Goal: Transaction & Acquisition: Download file/media

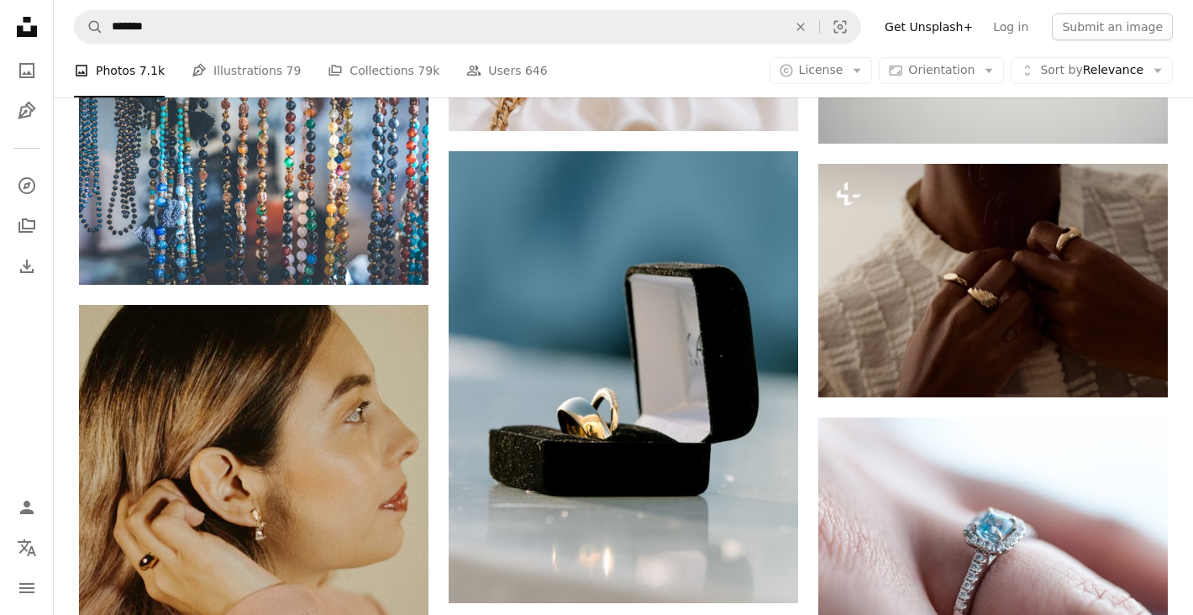
scroll to position [82933, 0]
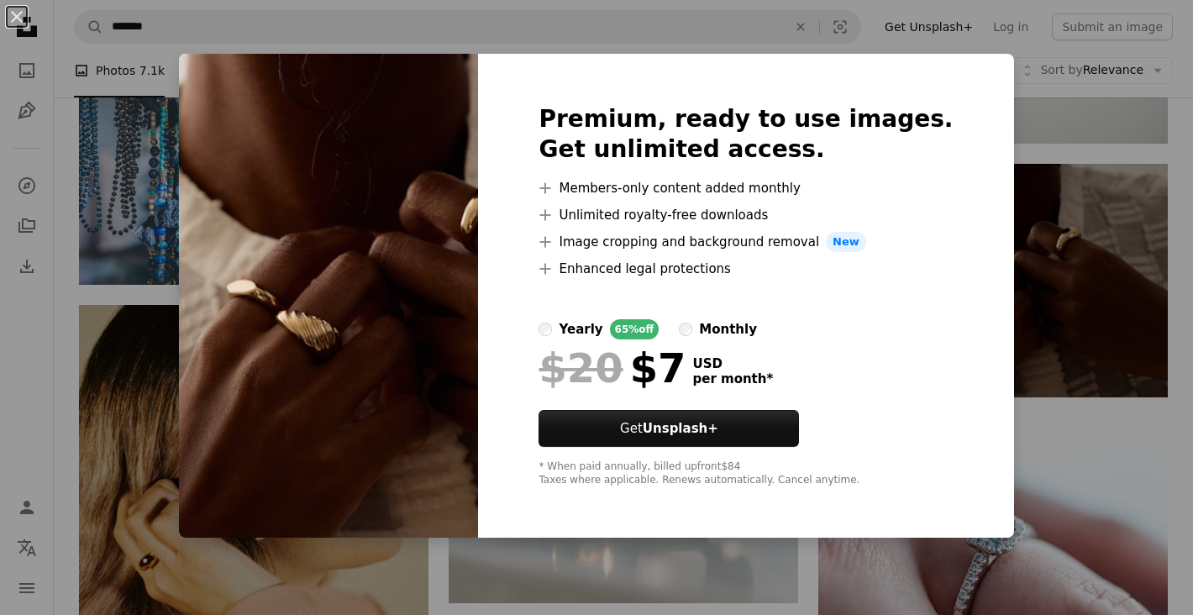
click at [1023, 117] on div "An X shape Premium, ready to use images. Get unlimited access. A plus sign Memb…" at bounding box center [596, 307] width 1193 height 615
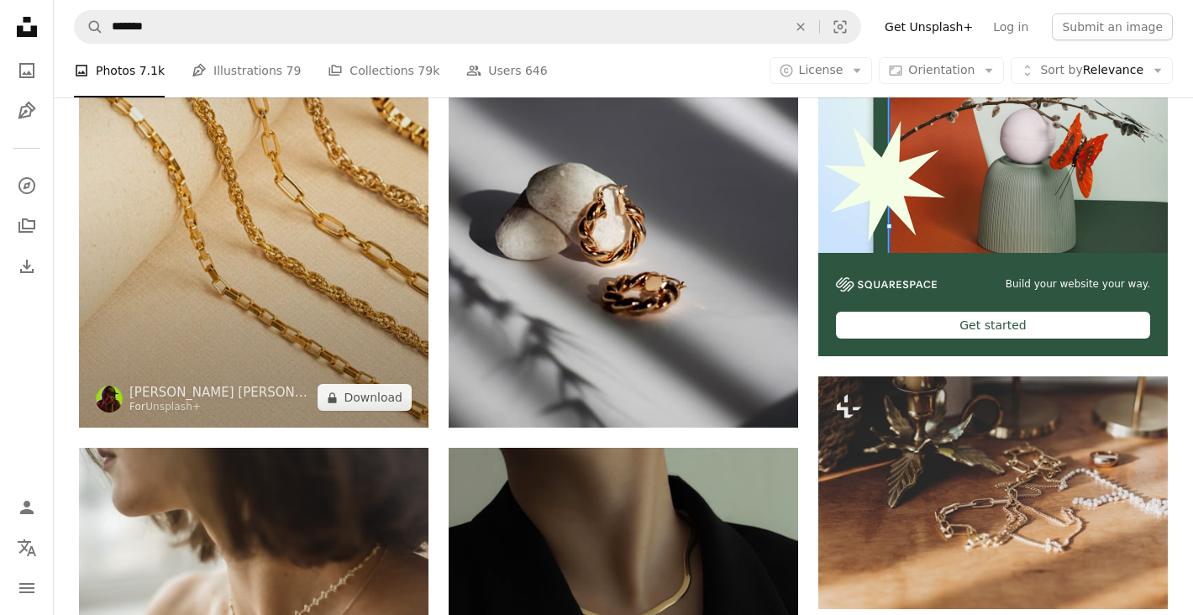
scroll to position [537, 0]
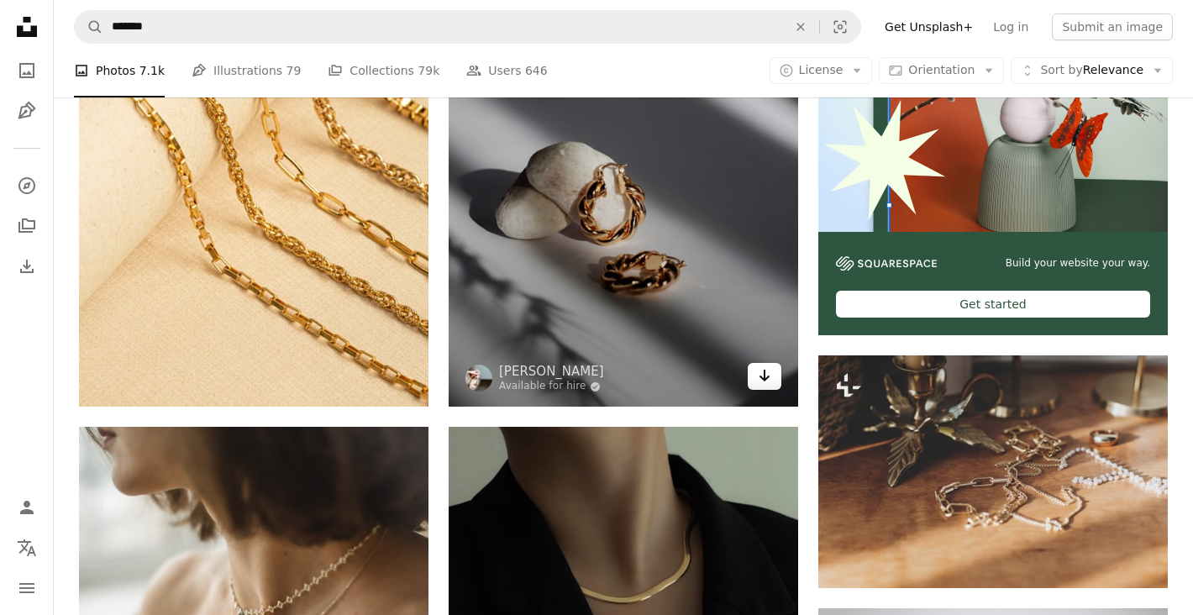
click at [764, 381] on icon "Arrow pointing down" at bounding box center [764, 376] width 13 height 20
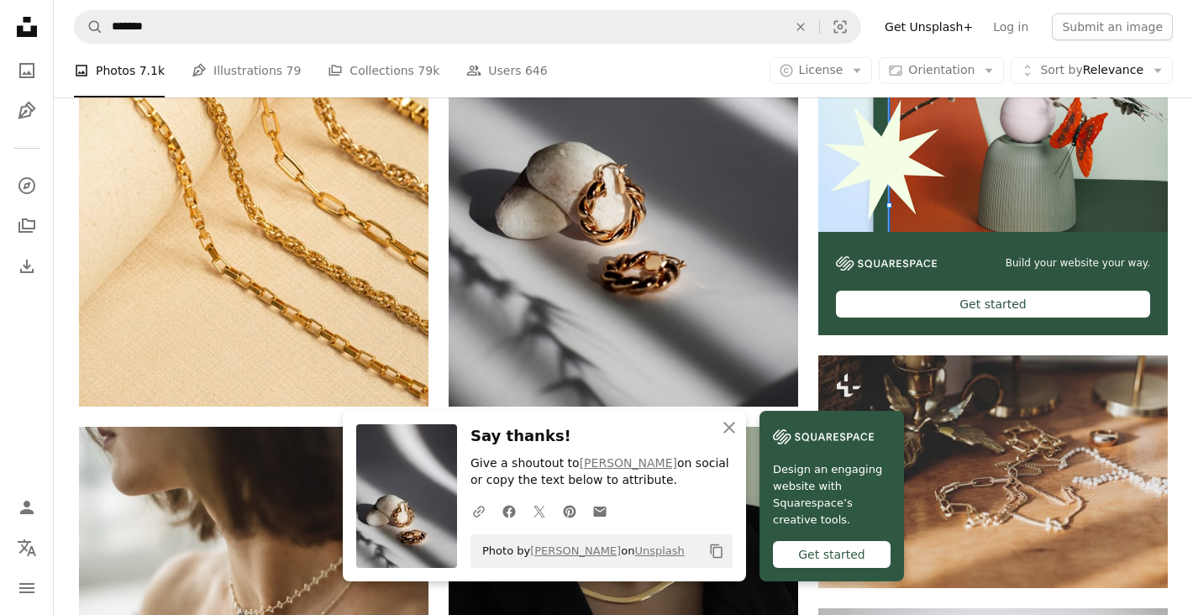
click at [728, 428] on icon "button" at bounding box center [729, 428] width 12 height 12
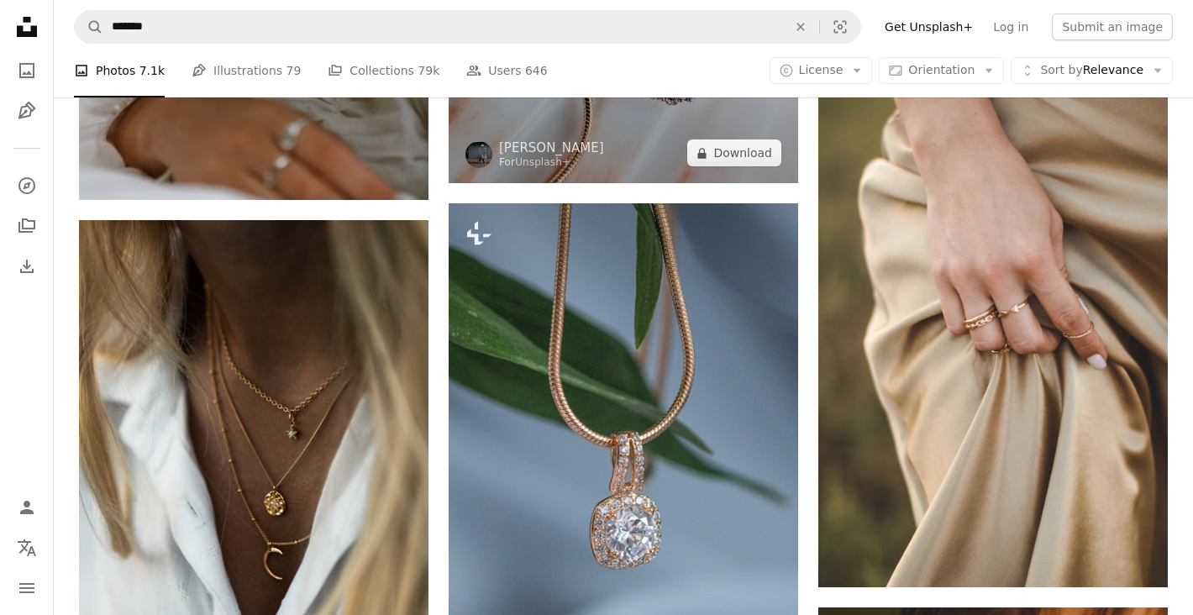
scroll to position [2755, 0]
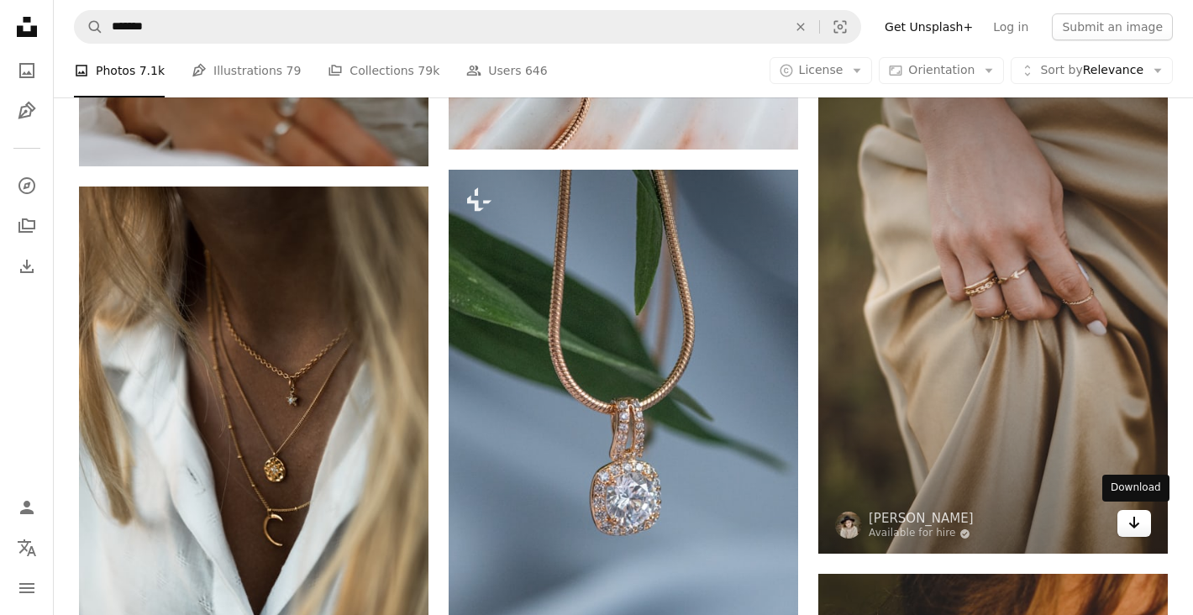
click at [1135, 518] on icon "Download" at bounding box center [1134, 523] width 11 height 12
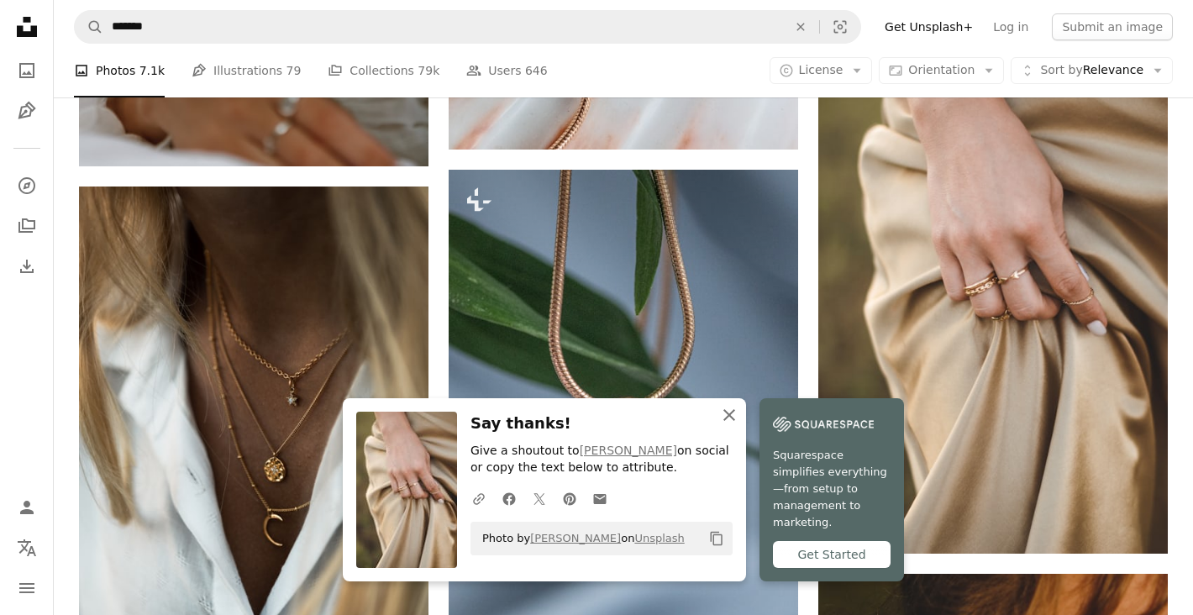
click at [729, 421] on icon "button" at bounding box center [729, 415] width 12 height 12
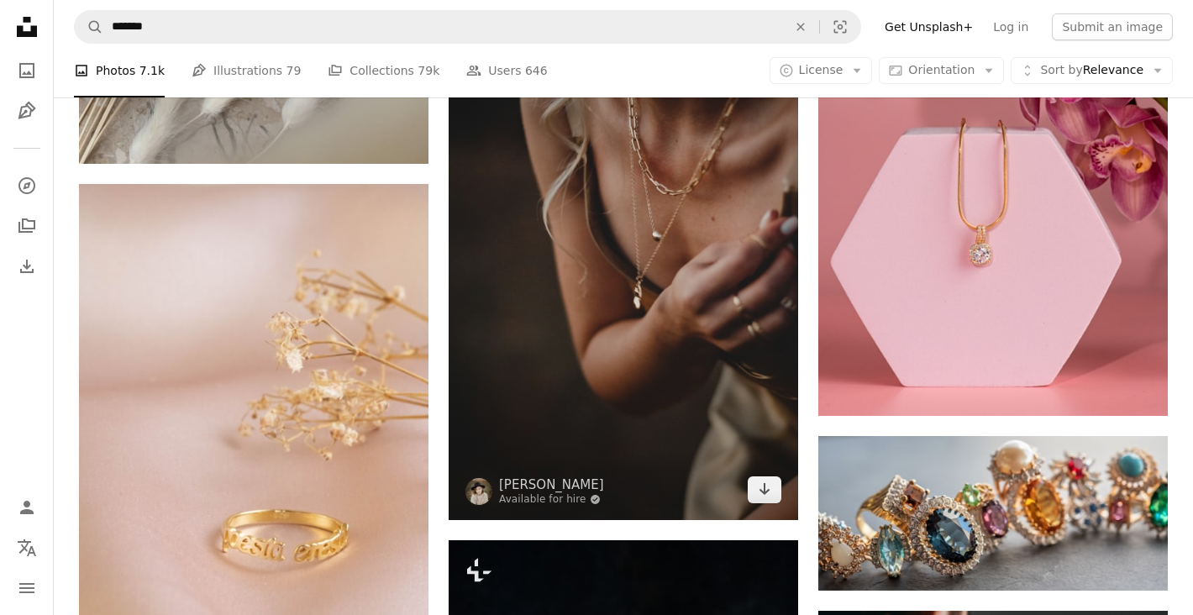
scroll to position [6829, 0]
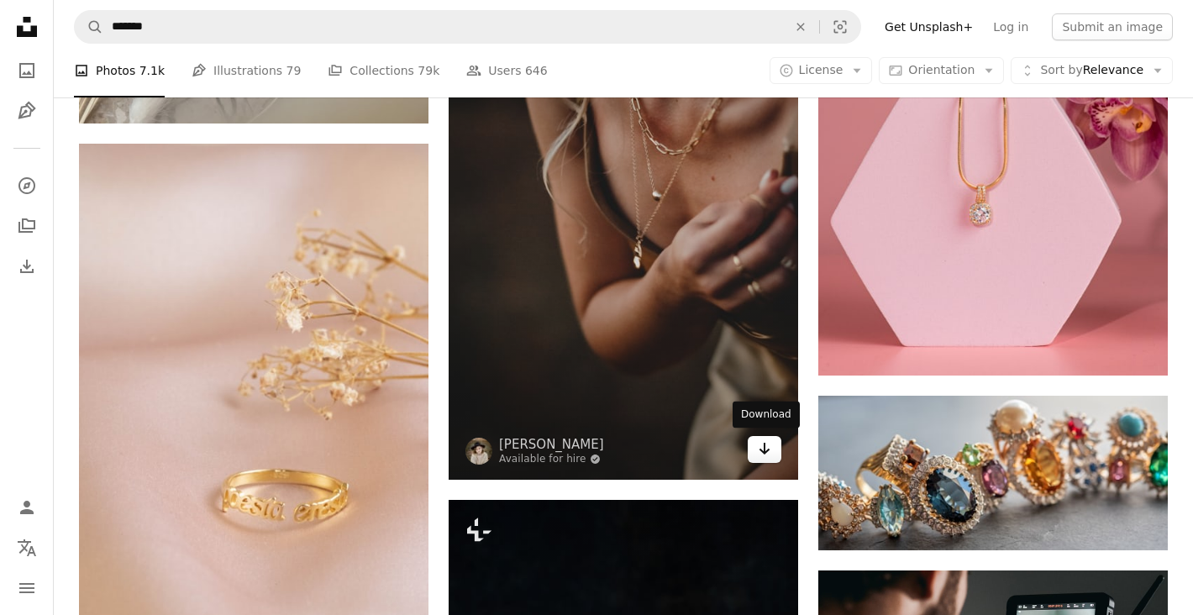
click at [765, 453] on icon "Arrow pointing down" at bounding box center [764, 449] width 13 height 20
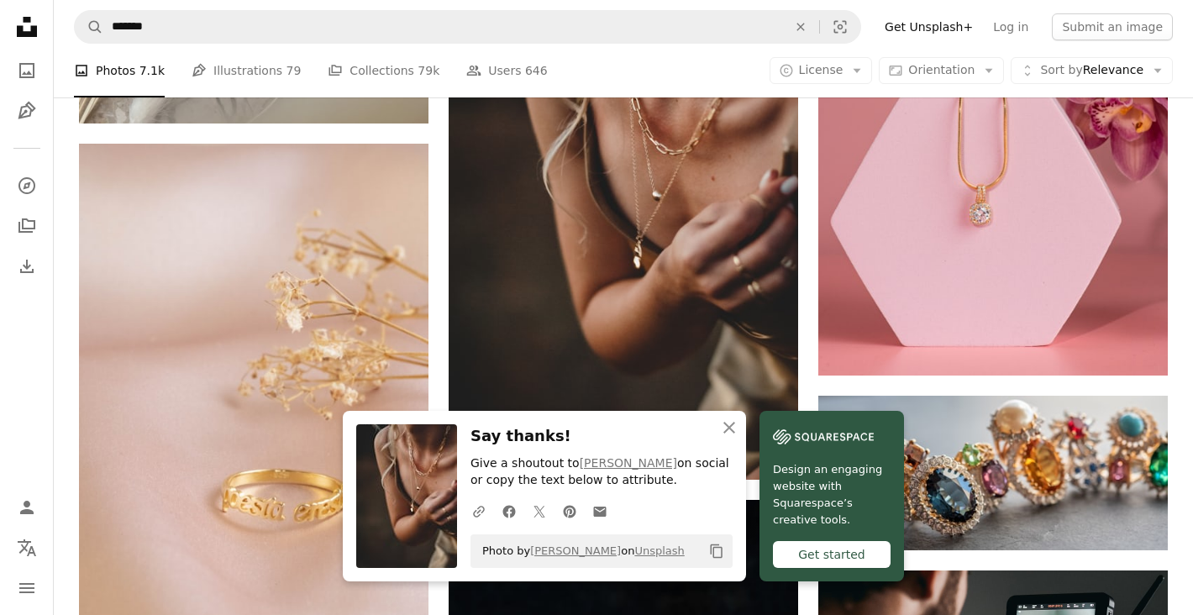
click at [729, 427] on icon "An X shape" at bounding box center [729, 428] width 20 height 20
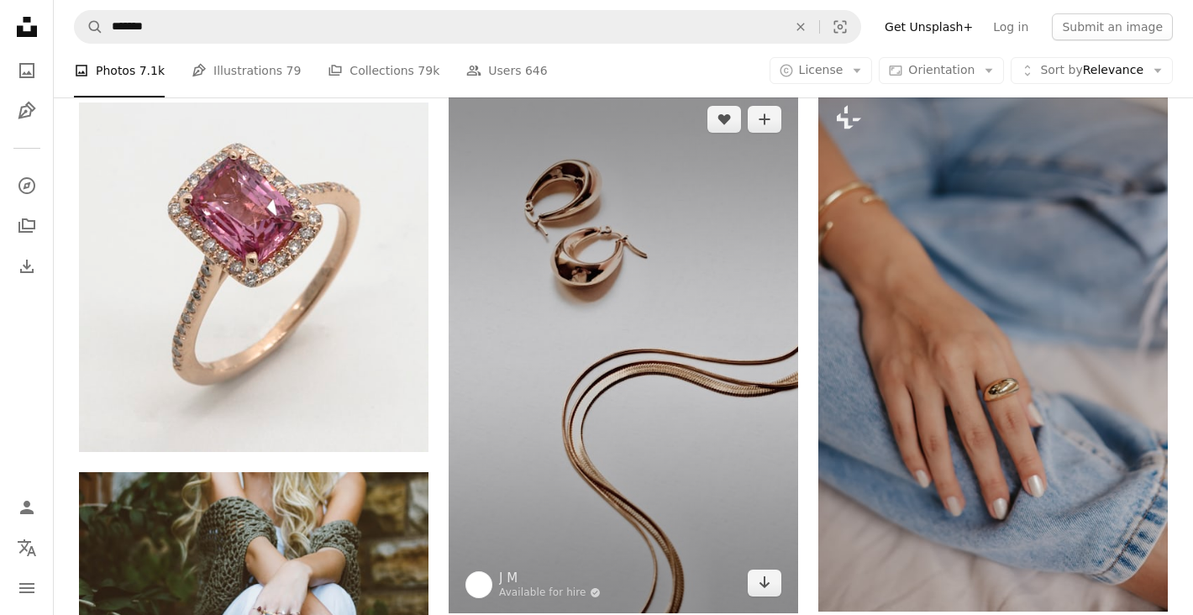
scroll to position [7800, 0]
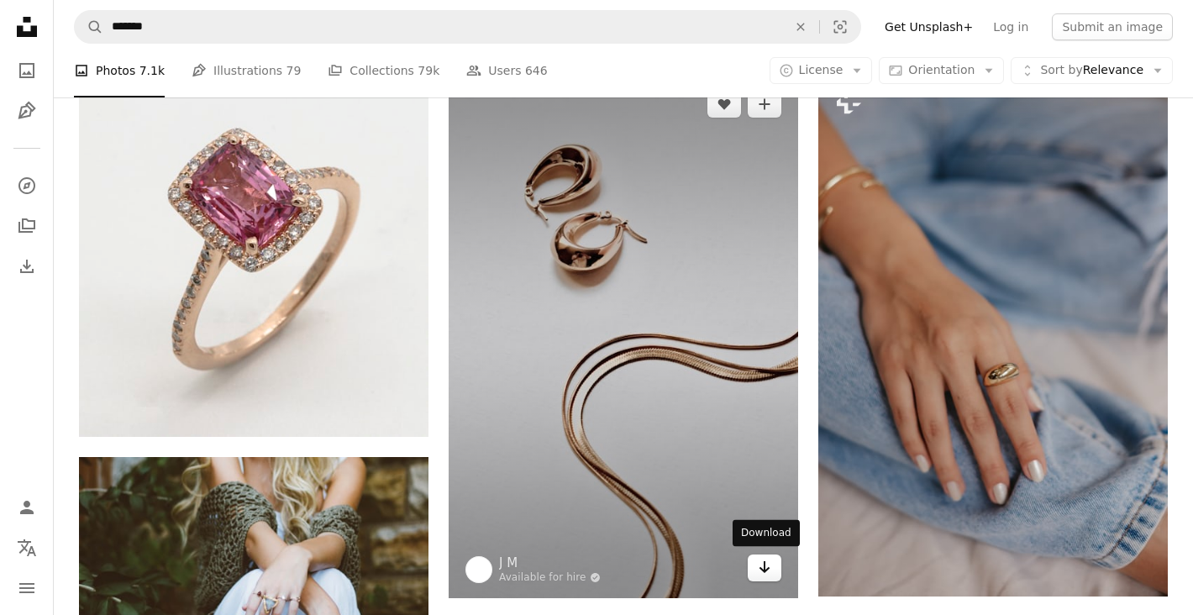
click at [770, 572] on icon "Arrow pointing down" at bounding box center [764, 567] width 13 height 20
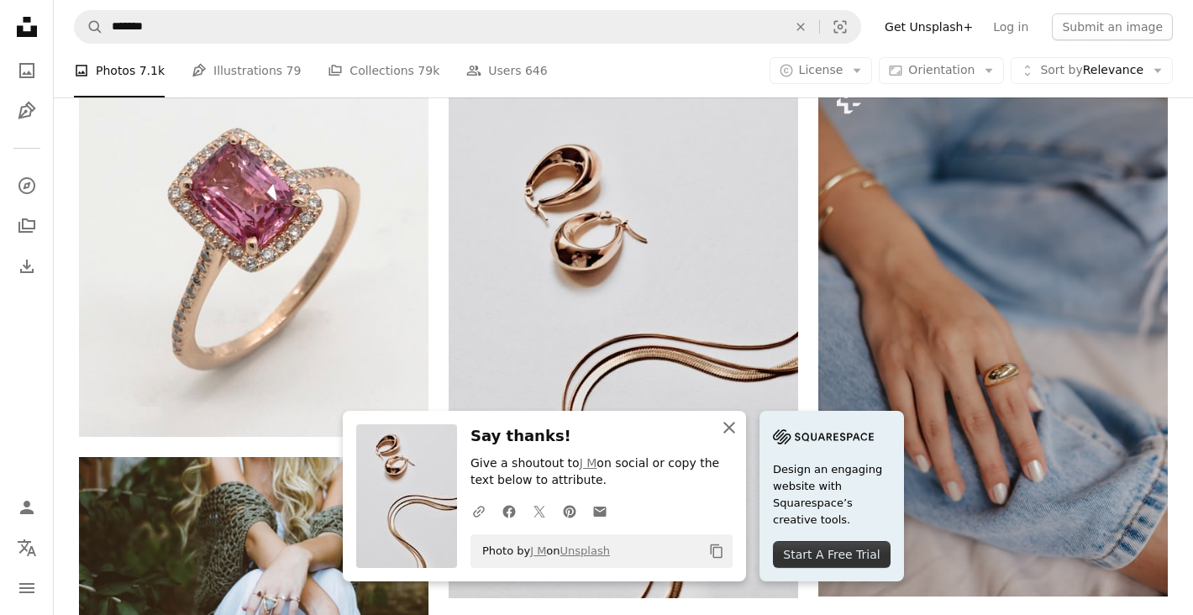
click at [727, 429] on icon "An X shape" at bounding box center [729, 428] width 20 height 20
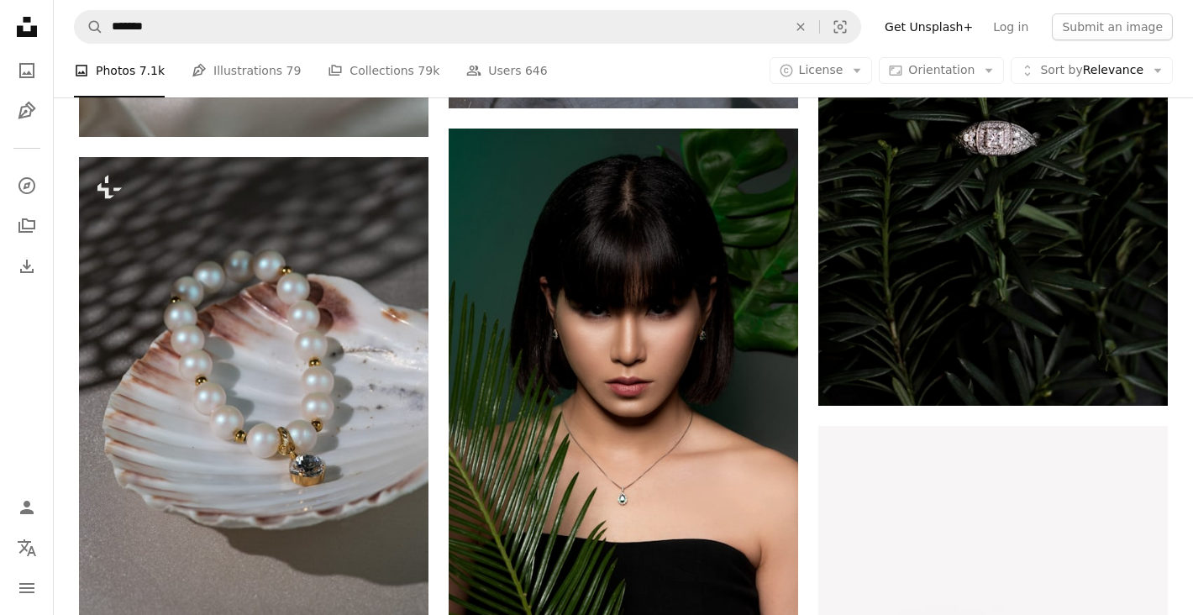
scroll to position [21914, 0]
